Goal: Information Seeking & Learning: Learn about a topic

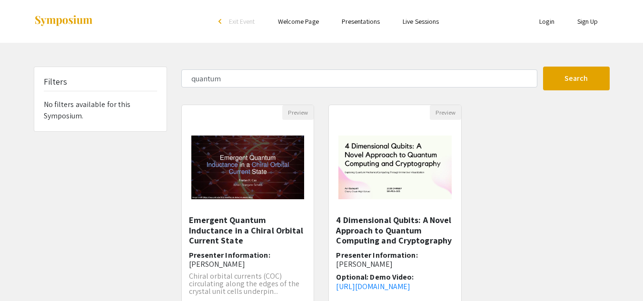
click at [255, 105] on div "Preview" at bounding box center [248, 112] width 132 height 15
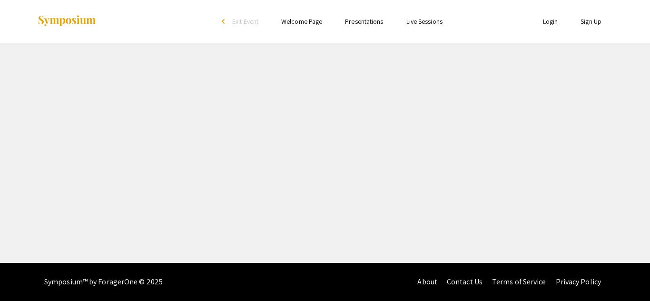
select select "custom"
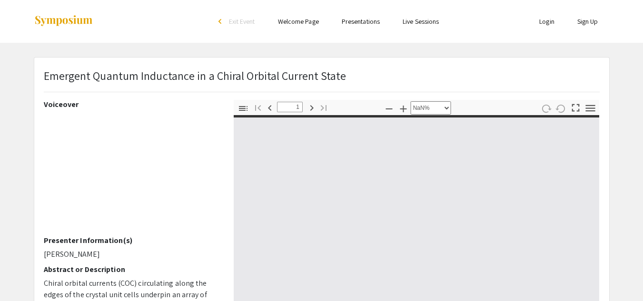
type input "0"
select select "auto"
type input "1"
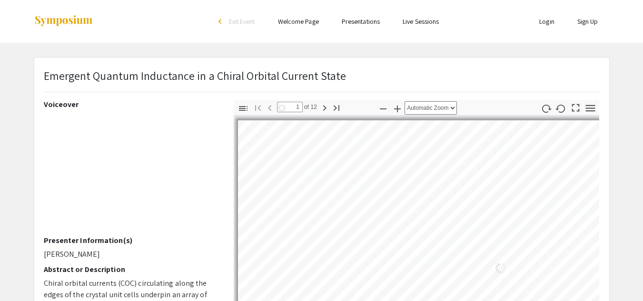
select select "auto"
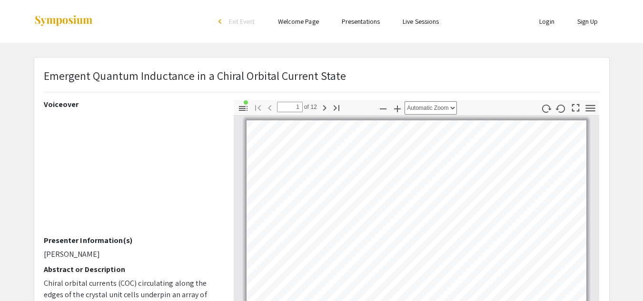
scroll to position [2, 0]
click at [379, 26] on li "Presentations" at bounding box center [360, 21] width 61 height 11
click at [376, 20] on link "Presentations" at bounding box center [361, 21] width 38 height 9
